Goal: Information Seeking & Learning: Learn about a topic

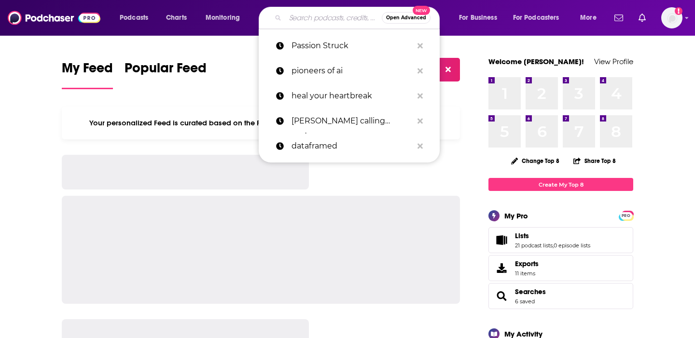
click at [328, 16] on input "Search podcasts, credits, & more..." at bounding box center [333, 17] width 97 height 15
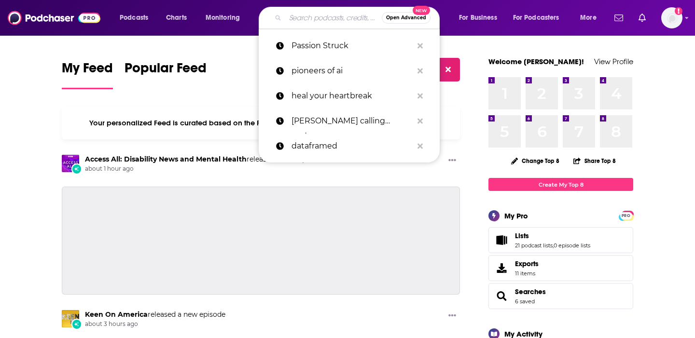
paste input "The Spectator (World), Fox News"
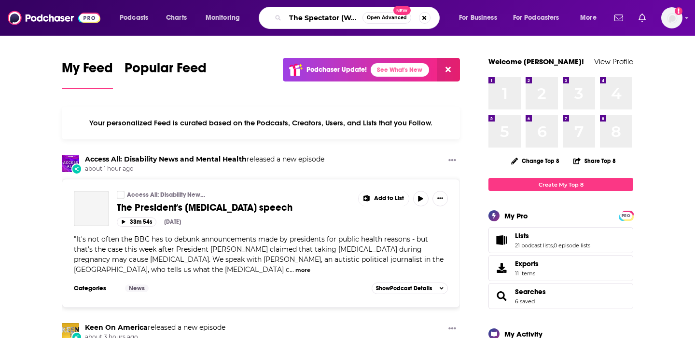
scroll to position [0, 47]
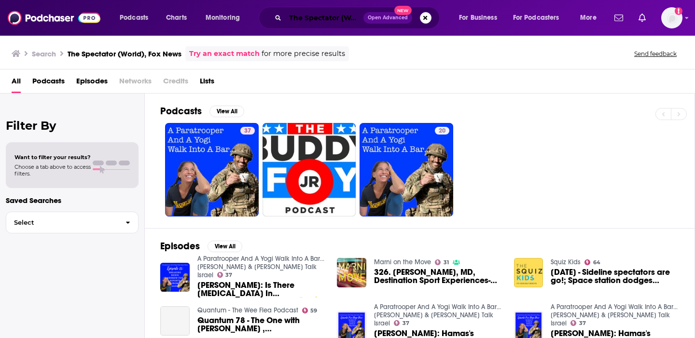
click at [328, 17] on input "The Spectator (World), Fox News" at bounding box center [324, 17] width 78 height 15
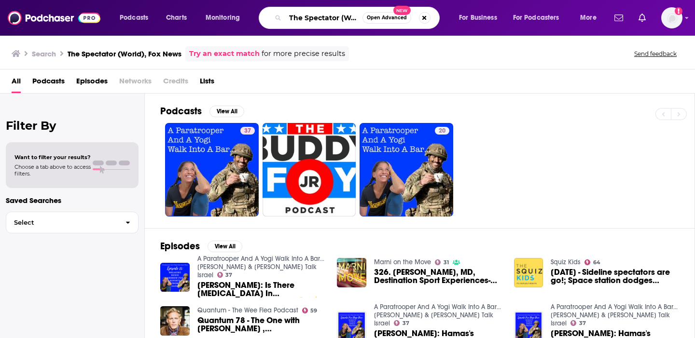
scroll to position [0, 47]
drag, startPoint x: 320, startPoint y: 19, endPoint x: 475, endPoint y: 13, distance: 155.0
click at [474, 21] on div "Podcasts Charts Monitoring The Spectator (World), Fox News Open Advanced New Fo…" at bounding box center [359, 18] width 493 height 22
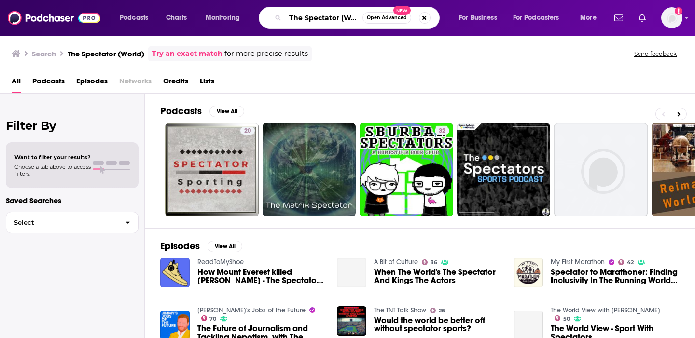
click at [331, 23] on input "The Spectator (World)" at bounding box center [323, 17] width 77 height 15
drag, startPoint x: 339, startPoint y: 18, endPoint x: 541, endPoint y: 15, distance: 202.7
click at [541, 15] on div "Podcasts Charts Monitoring The Spectator (World) Open Advanced New For Business…" at bounding box center [359, 18] width 493 height 22
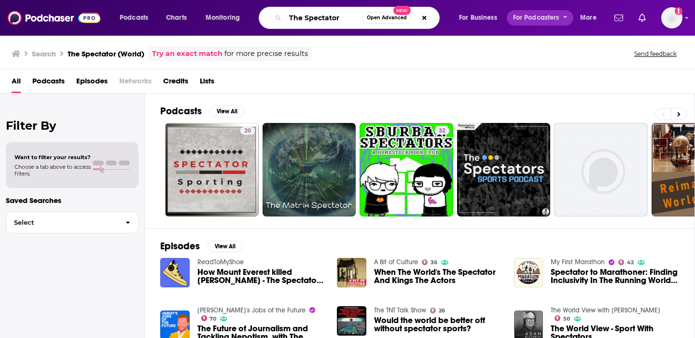
type input "The Spectator"
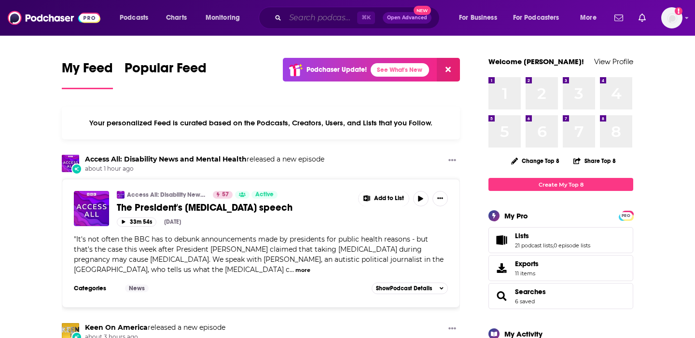
click at [318, 17] on input "Search podcasts, credits, & more..." at bounding box center [321, 17] width 72 height 15
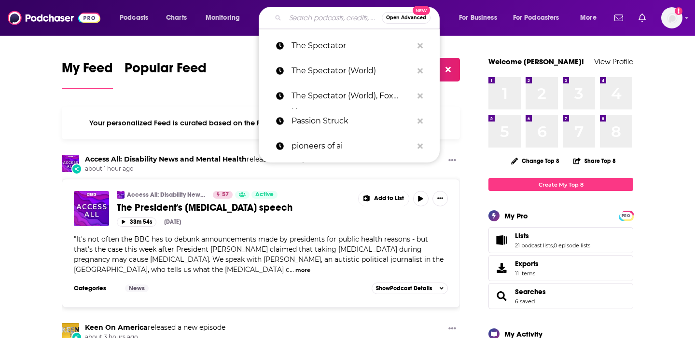
paste input "Dark Downeast"
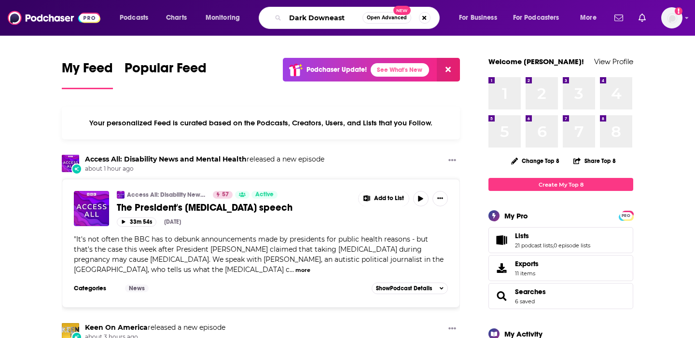
type input "Dark Downeast"
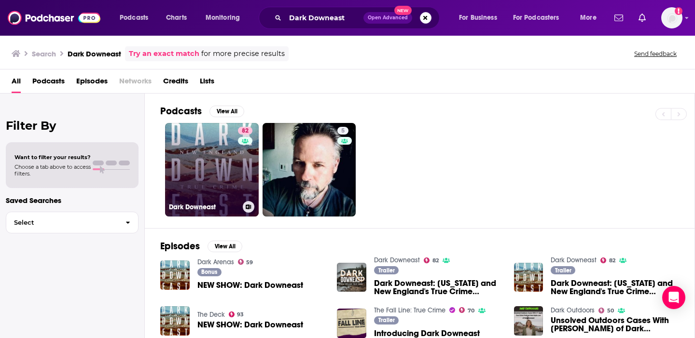
click at [219, 148] on link "82 Dark Downeast" at bounding box center [212, 170] width 94 height 94
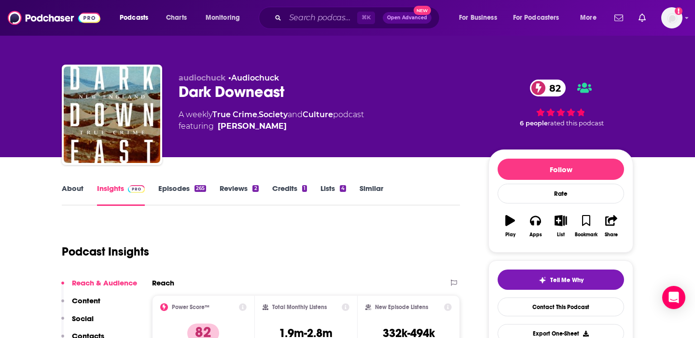
click at [69, 193] on link "About" at bounding box center [73, 195] width 22 height 22
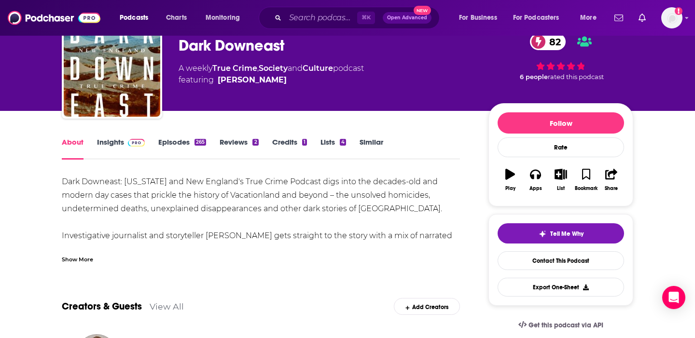
scroll to position [56, 0]
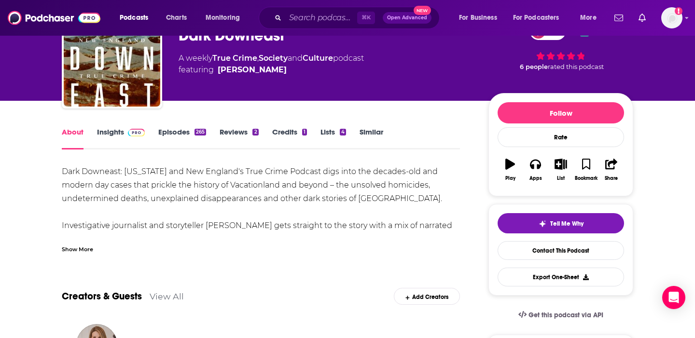
click at [76, 248] on div "Show More" at bounding box center [77, 248] width 31 height 9
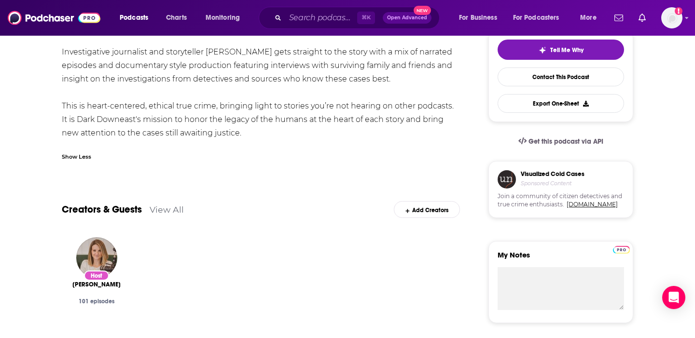
scroll to position [235, 0]
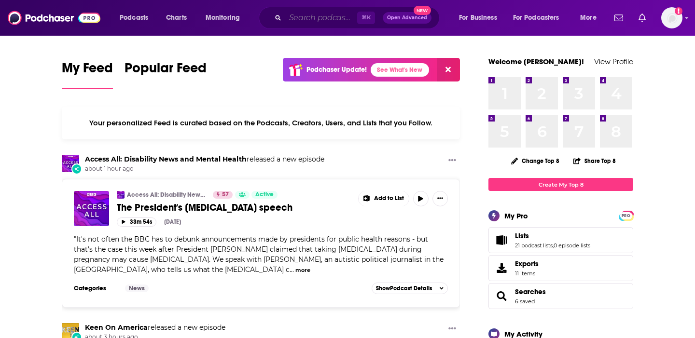
click at [305, 17] on input "Search podcasts, credits, & more..." at bounding box center [321, 17] width 72 height 15
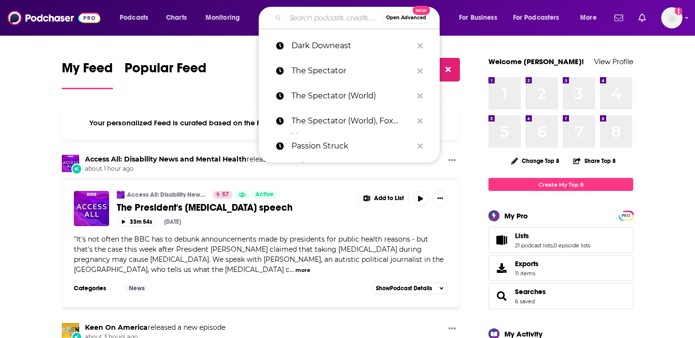
paste input "LWC Studios"
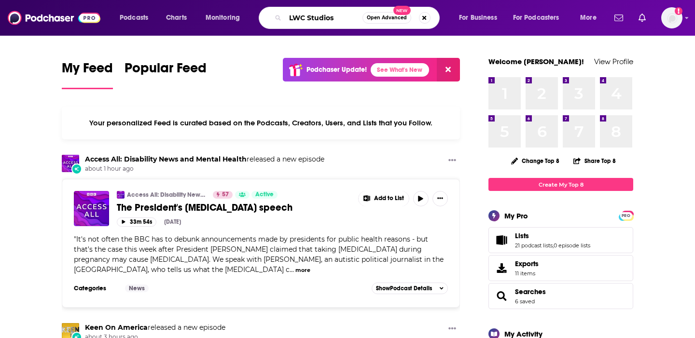
type input "LWC Studios"
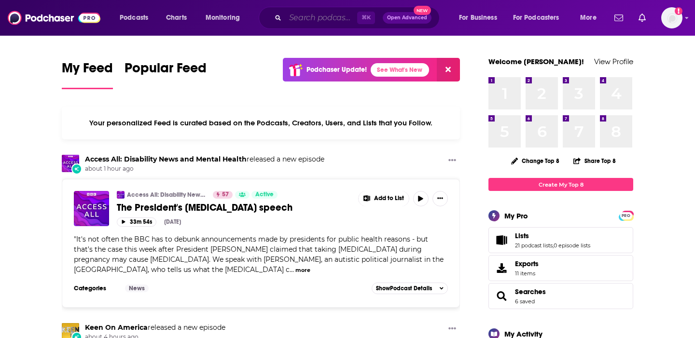
click at [325, 20] on input "Search podcasts, credits, & more..." at bounding box center [321, 17] width 72 height 15
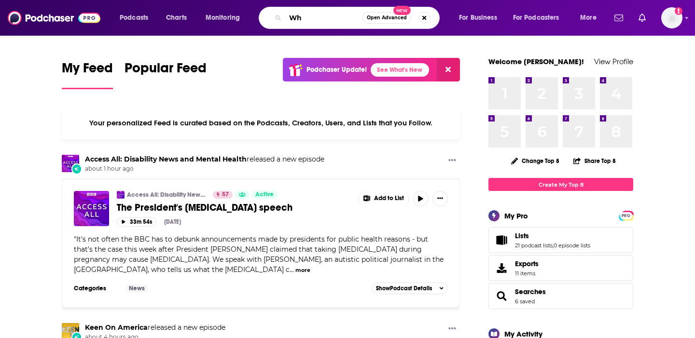
type input "W"
type input "this is uncomfortable"
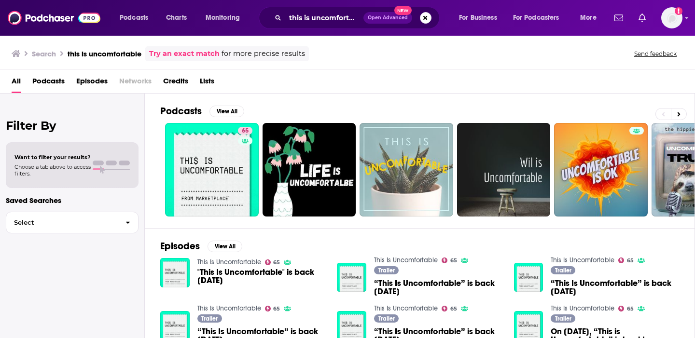
click at [217, 224] on div "Podcasts View All 65 56 62 52 + 2k" at bounding box center [427, 161] width 535 height 135
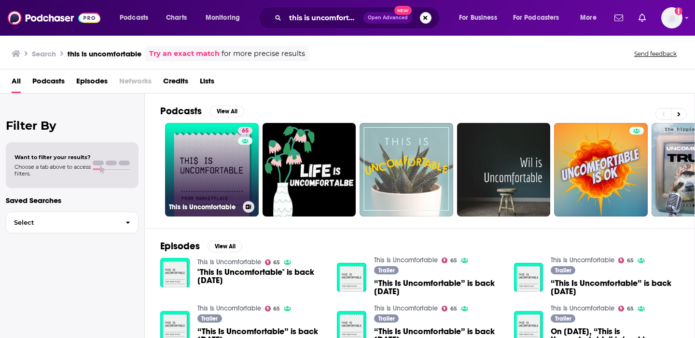
click at [219, 192] on link "65 This Is Uncomfortable" at bounding box center [212, 170] width 94 height 94
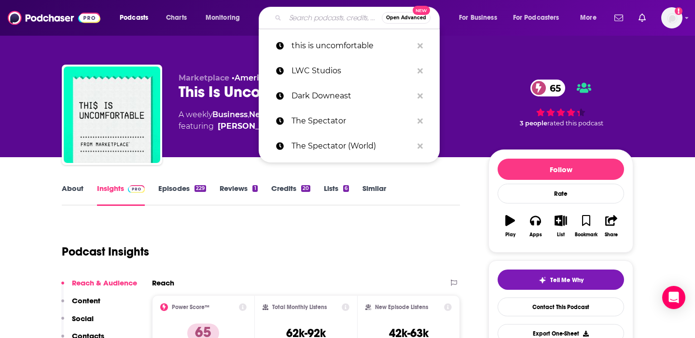
click at [313, 21] on input "Search podcasts, credits, & more..." at bounding box center [333, 17] width 97 height 15
paste input "The Gray Area with [PERSON_NAME]"
type input "The Gray Area with [PERSON_NAME]"
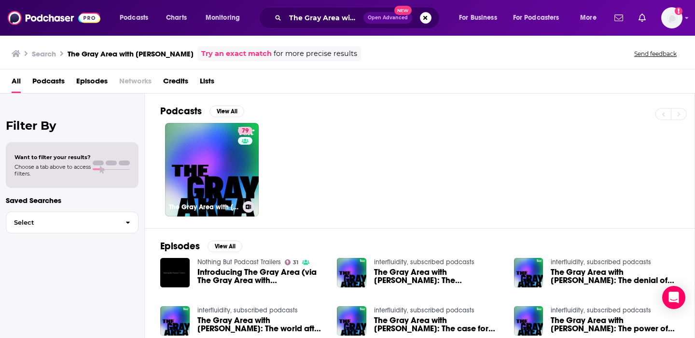
click at [231, 159] on link "79 The Gray Area with [PERSON_NAME]" at bounding box center [212, 170] width 94 height 94
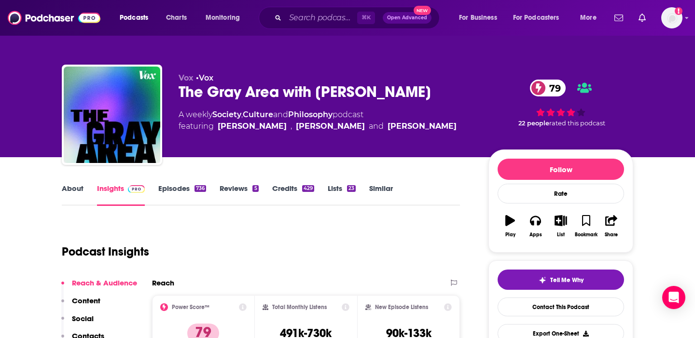
click at [68, 186] on link "About" at bounding box center [73, 195] width 22 height 22
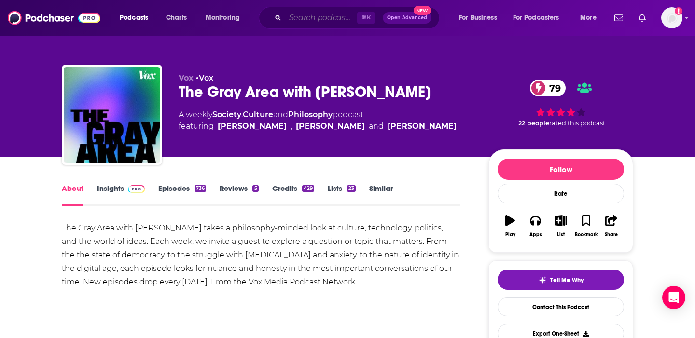
click at [341, 21] on input "Search podcasts, credits, & more..." at bounding box center [321, 17] width 72 height 15
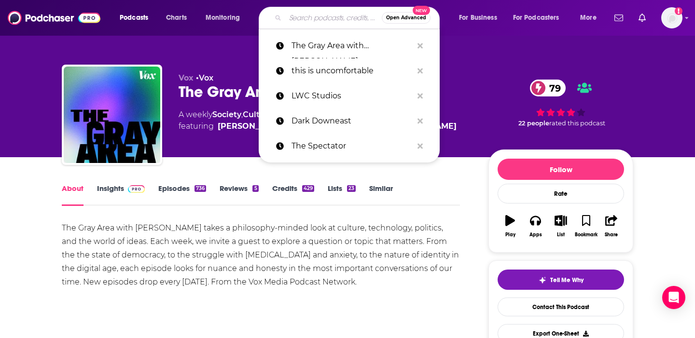
paste input "The [PERSON_NAME] Podcast (Podcast)"
type input "The [PERSON_NAME] Podcast (Podcast)"
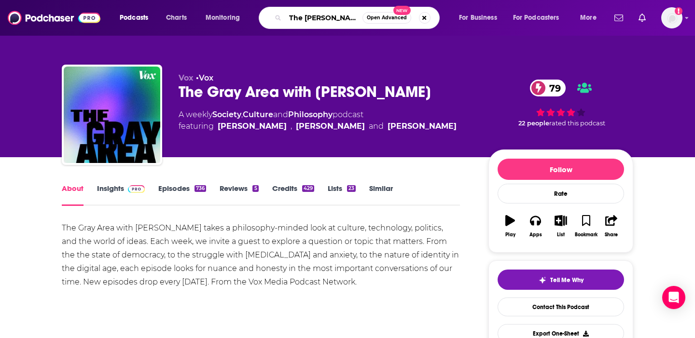
scroll to position [0, 54]
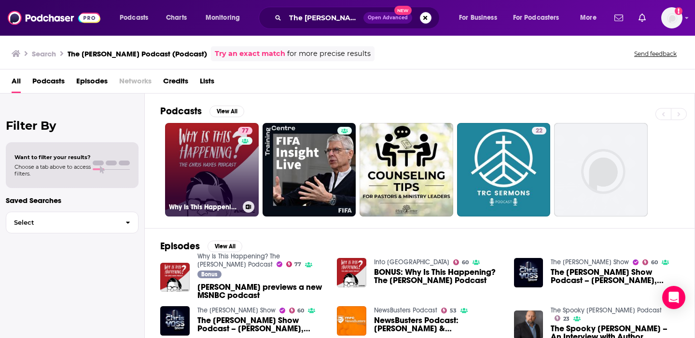
click at [198, 177] on link "77 Why Is This Happening? The [PERSON_NAME] Podcast" at bounding box center [212, 170] width 94 height 94
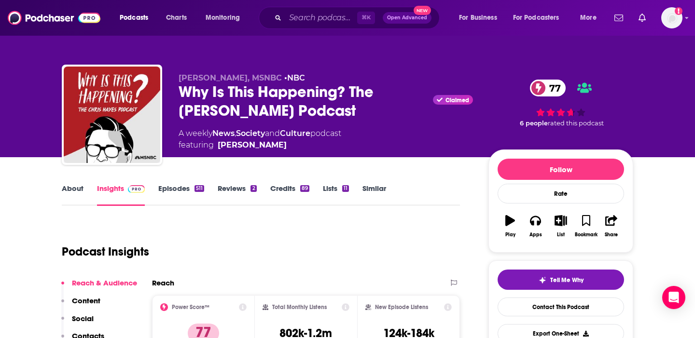
click at [63, 188] on link "About" at bounding box center [73, 195] width 22 height 22
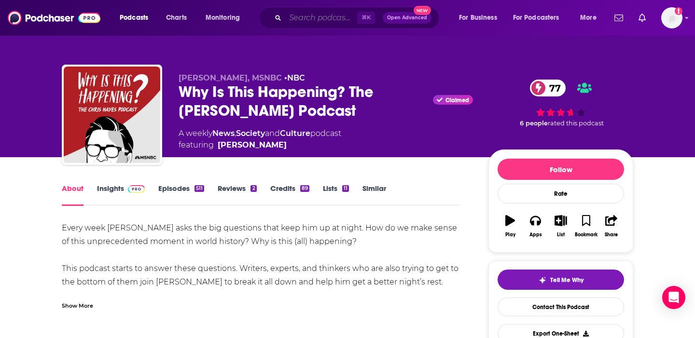
click at [328, 22] on input "Search podcasts, credits, & more..." at bounding box center [321, 17] width 72 height 15
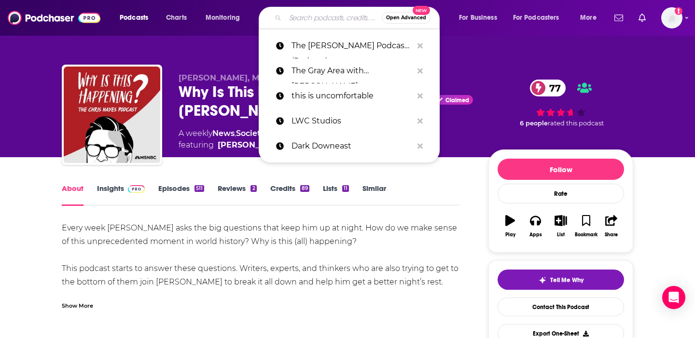
paste input "Conversations With [PERSON_NAME]"
type input "Conversations With [PERSON_NAME]"
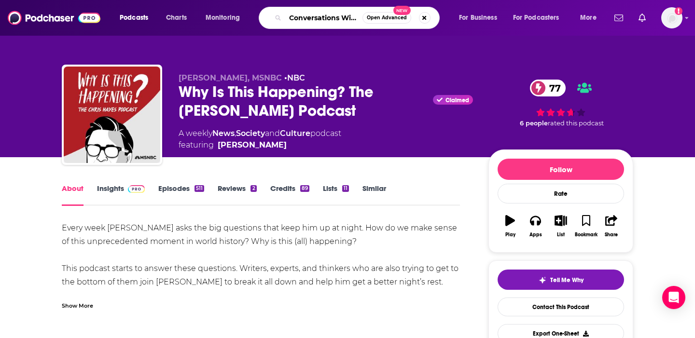
scroll to position [0, 34]
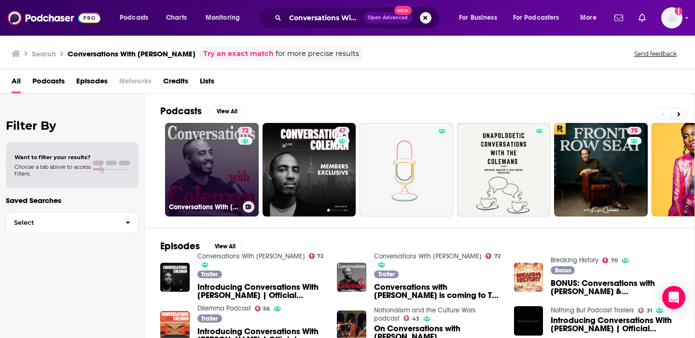
click at [206, 146] on link "72 Conversations With [PERSON_NAME]" at bounding box center [212, 170] width 94 height 94
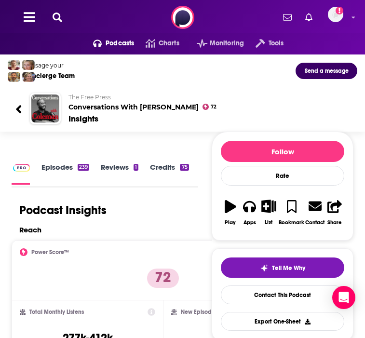
click at [22, 112] on div at bounding box center [22, 108] width 14 height 23
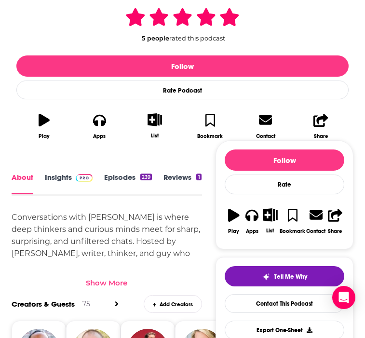
scroll to position [282, 0]
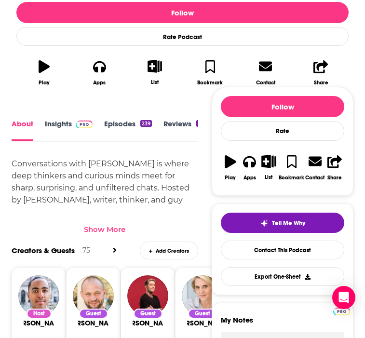
click at [115, 231] on div "Show More" at bounding box center [105, 229] width 42 height 9
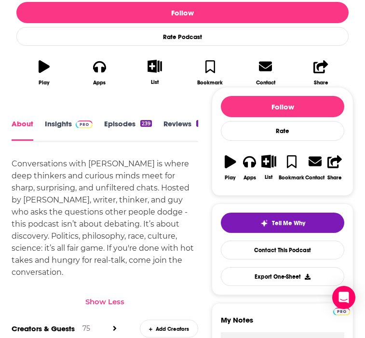
scroll to position [0, 0]
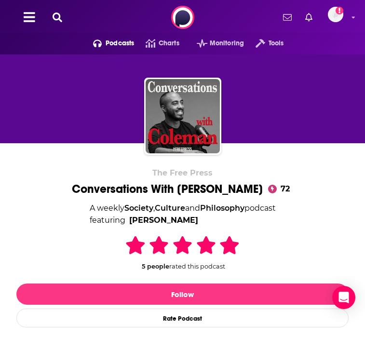
click at [63, 23] on div "Podcasts Charts Monitoring Tools For Business For Podcasters More Add a profile…" at bounding box center [182, 17] width 365 height 35
click at [58, 19] on icon at bounding box center [58, 18] width 10 height 10
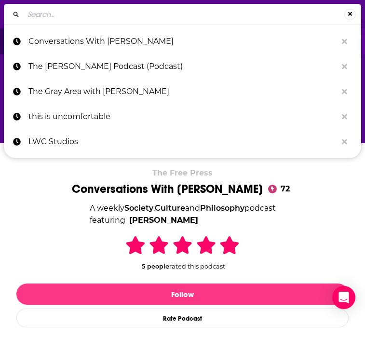
type input "[GEOGRAPHIC_DATA]"
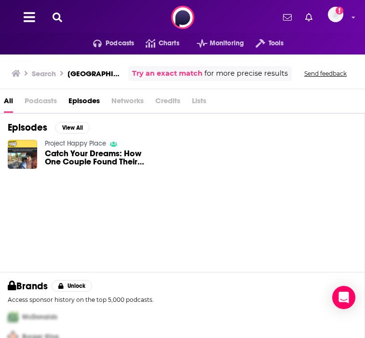
click at [49, 15] on div "Podcasts Charts Monitoring Tools For Business For Podcasters More Add a profile…" at bounding box center [182, 17] width 365 height 35
click at [58, 17] on icon at bounding box center [58, 18] width 10 height 10
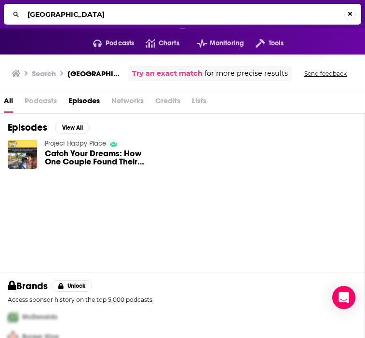
click at [70, 11] on input "[GEOGRAPHIC_DATA]" at bounding box center [184, 14] width 321 height 15
type input "[PERSON_NAME] Podcast"
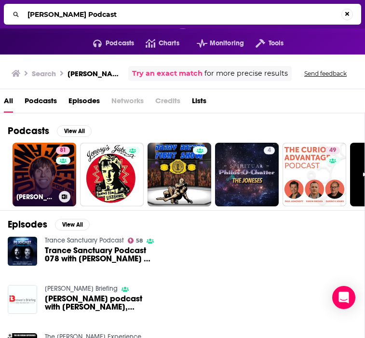
click at [31, 166] on link "81 [PERSON_NAME] Podcast" at bounding box center [45, 175] width 64 height 64
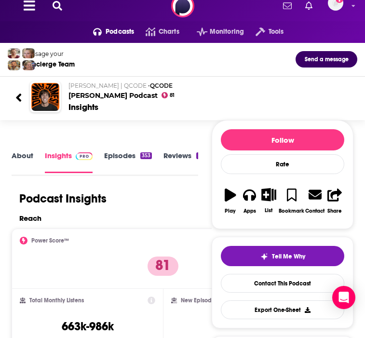
scroll to position [7, 0]
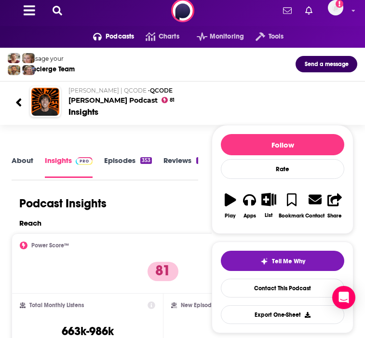
click at [16, 161] on link "About" at bounding box center [23, 167] width 22 height 22
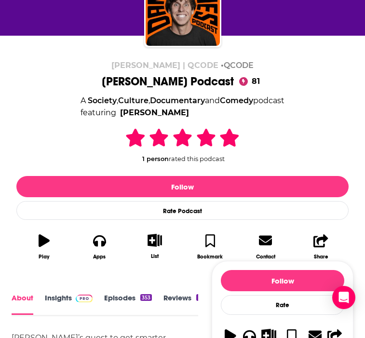
scroll to position [109, 0]
